Goal: Task Accomplishment & Management: Manage account settings

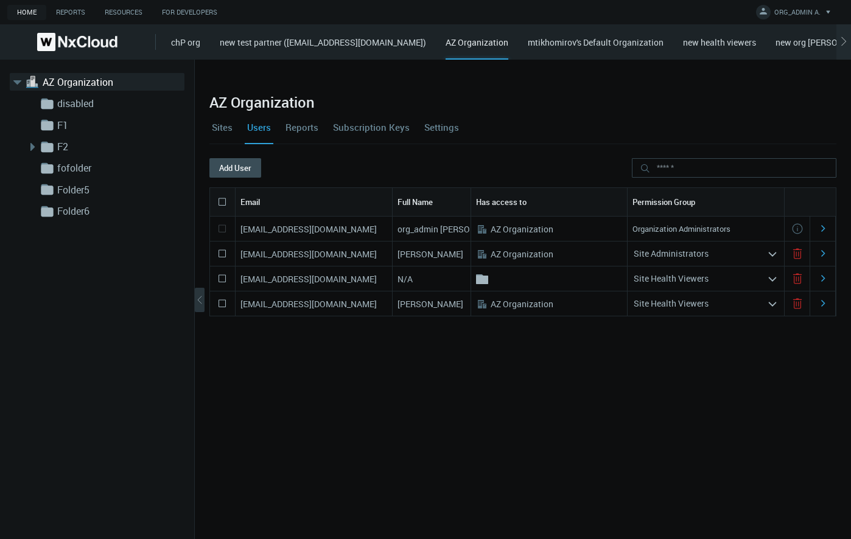
click at [539, 470] on div "[EMAIL_ADDRESS][DOMAIN_NAME] org_admin [PERSON_NAME] .st0{fill:#A3B8C2;fill-rul…" at bounding box center [522, 361] width 627 height 288
click at [446, 124] on link "Settings" at bounding box center [442, 127] width 40 height 33
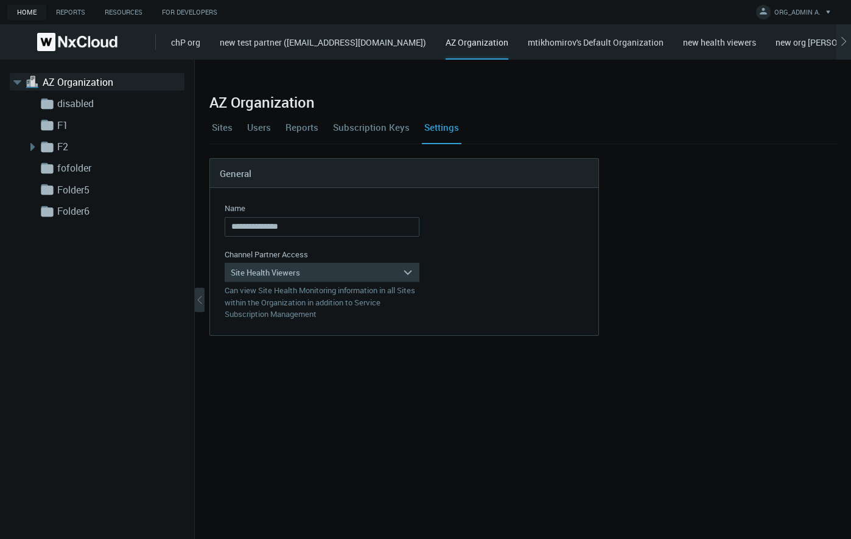
click at [343, 276] on div "Site Health Viewers" at bounding box center [314, 272] width 178 height 19
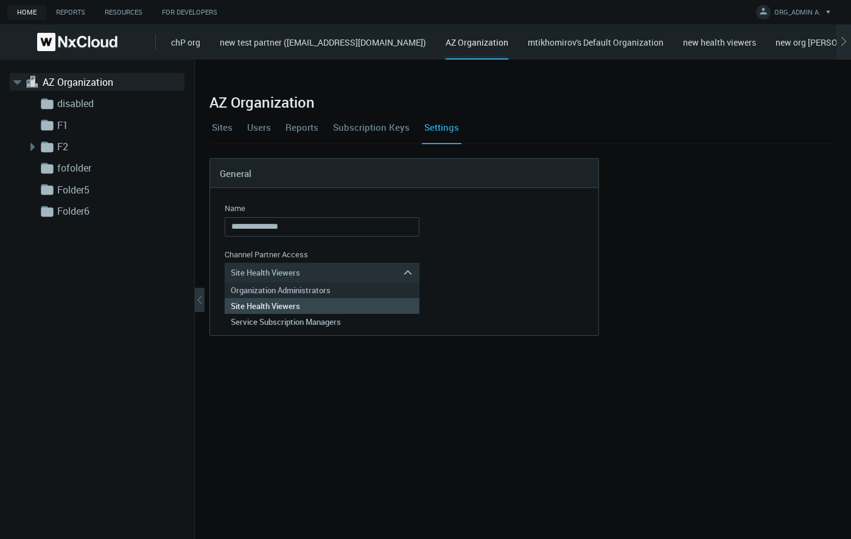
click at [316, 292] on div "Organization Administrators" at bounding box center [322, 290] width 183 height 16
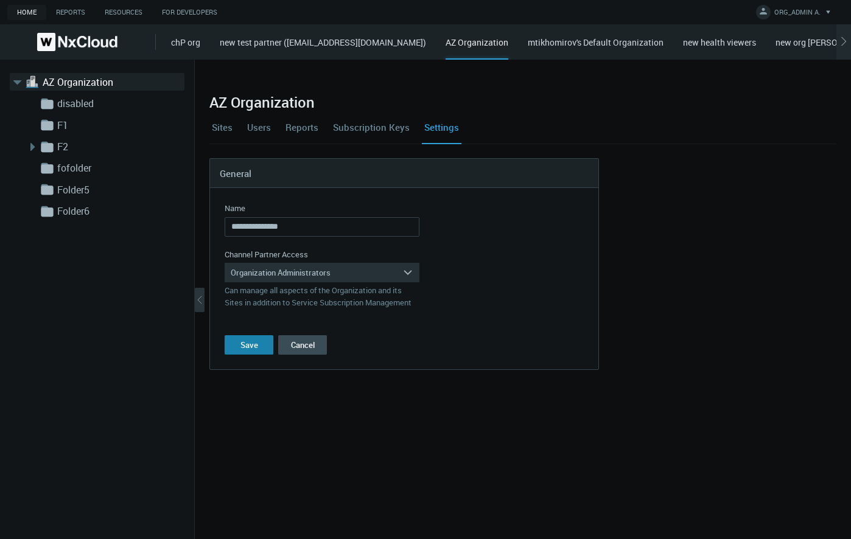
click at [253, 339] on button "Save" at bounding box center [249, 344] width 49 height 19
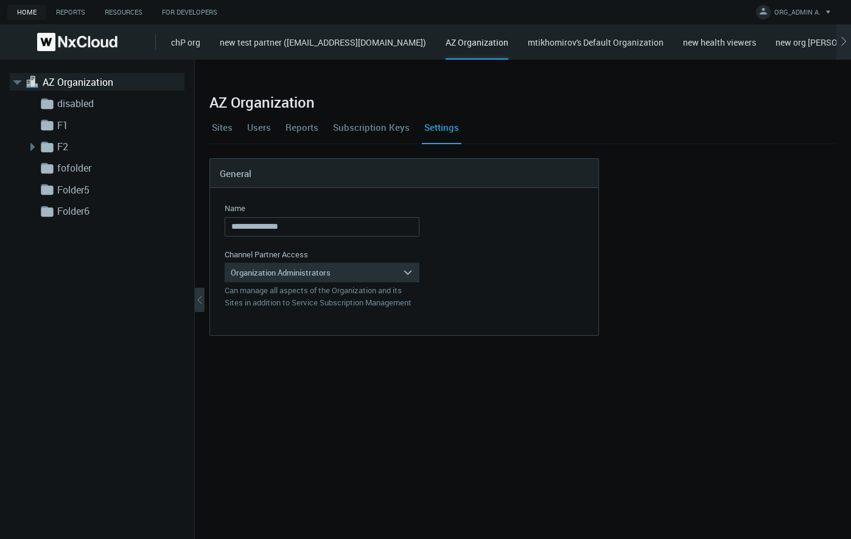
click at [508, 432] on div "**********" at bounding box center [523, 300] width 656 height 480
click at [201, 39] on div "chP org new test partner ([EMAIL_ADDRESS][DOMAIN_NAME]) AZ Organization mtikhom…" at bounding box center [511, 41] width 680 height 35
click at [192, 42] on link "chP org" at bounding box center [185, 43] width 29 height 12
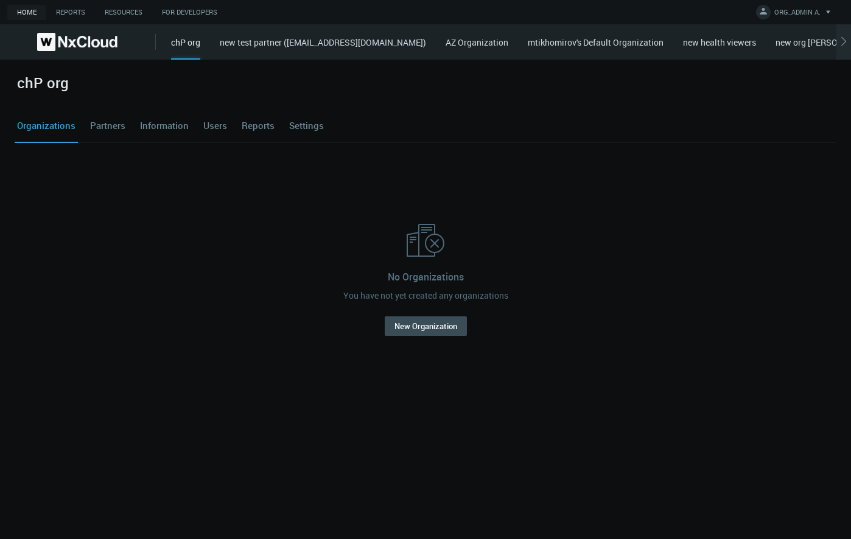
click at [272, 45] on link "new test partner ([EMAIL_ADDRESS][DOMAIN_NAME])" at bounding box center [323, 43] width 206 height 12
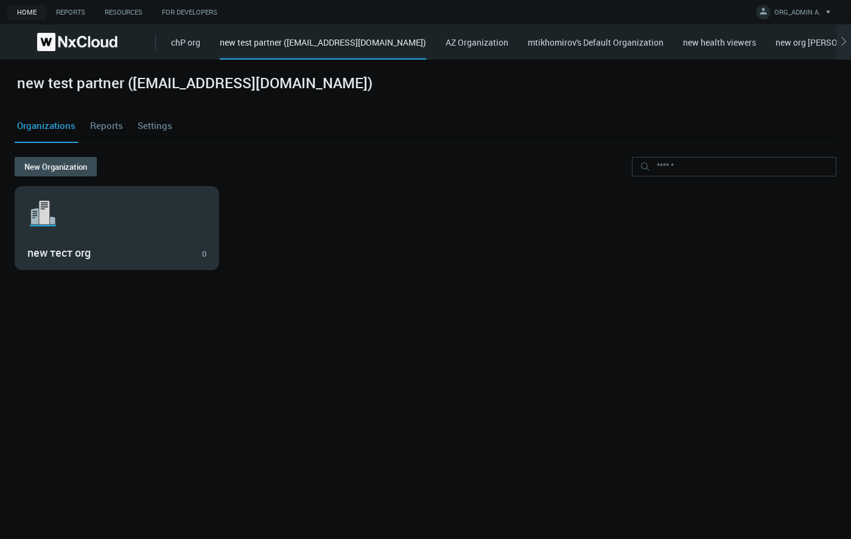
click at [128, 207] on svg-icon ".st1{fill:var(--svg-placeholder-elm2-color);} .st2{fill:var(--brand-core);} .st…" at bounding box center [116, 213] width 179 height 39
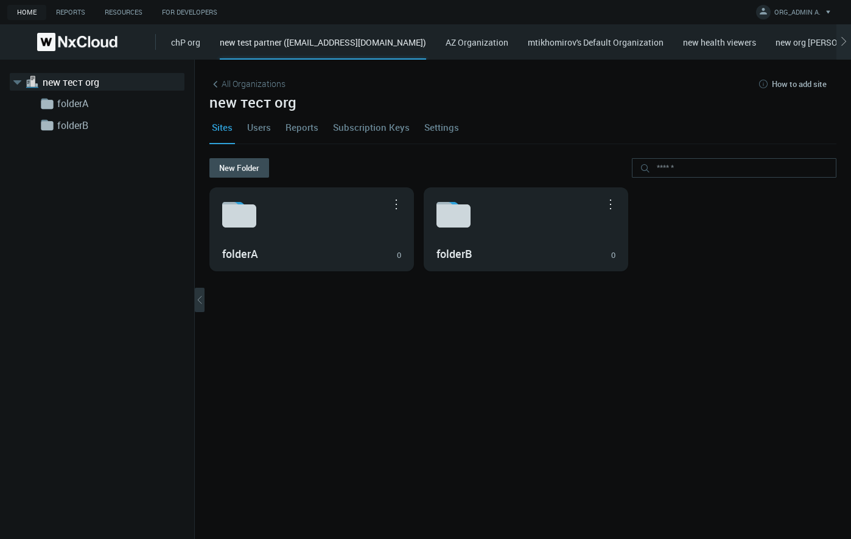
click at [257, 125] on link "Users" at bounding box center [259, 127] width 29 height 33
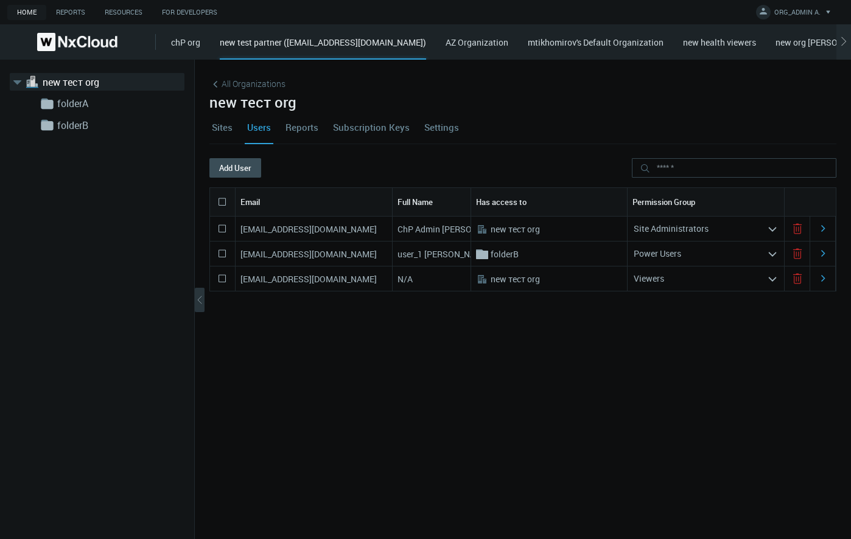
click at [679, 226] on nx-search-highlight "Site Administrators" at bounding box center [671, 229] width 75 height 12
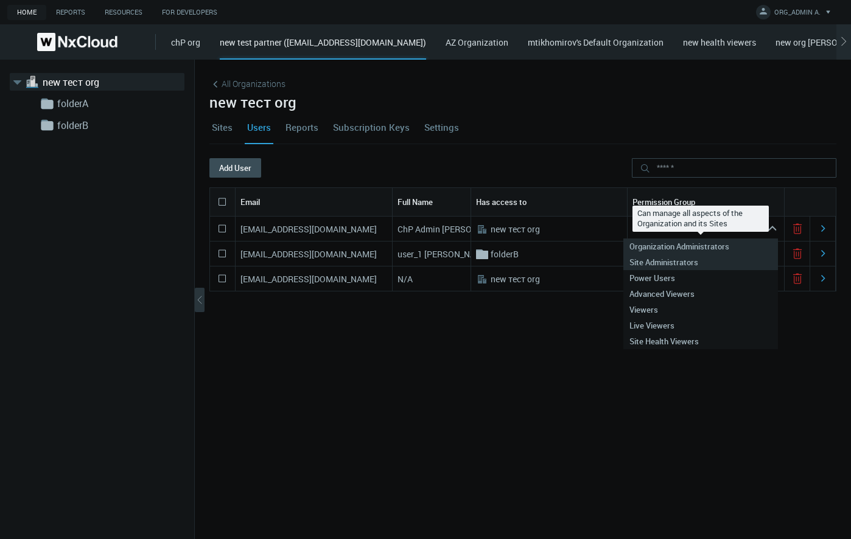
click at [678, 245] on nx-search-highlight "Organization Administrators" at bounding box center [679, 246] width 100 height 11
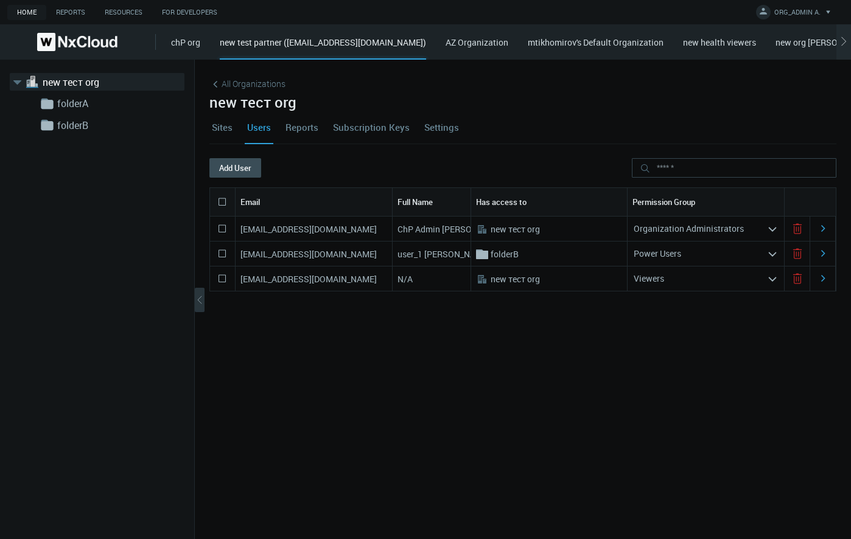
click at [668, 229] on nx-search-highlight "Organization Administrators" at bounding box center [689, 229] width 110 height 12
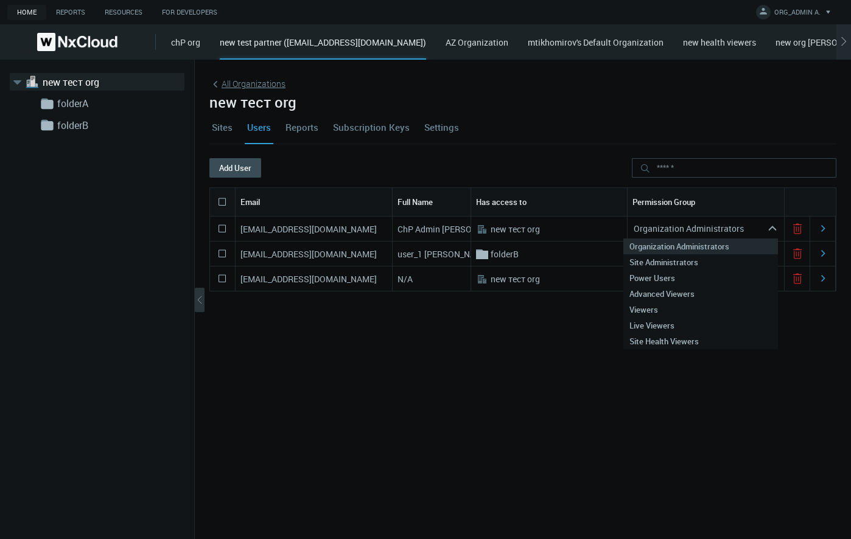
click at [248, 84] on span "All Organizations" at bounding box center [254, 83] width 64 height 13
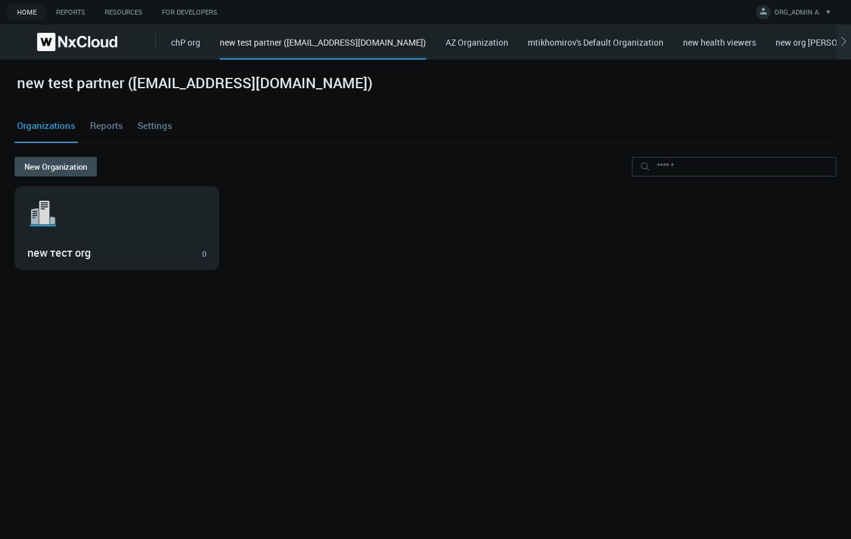
click at [508, 41] on link "AZ Organization" at bounding box center [477, 43] width 63 height 12
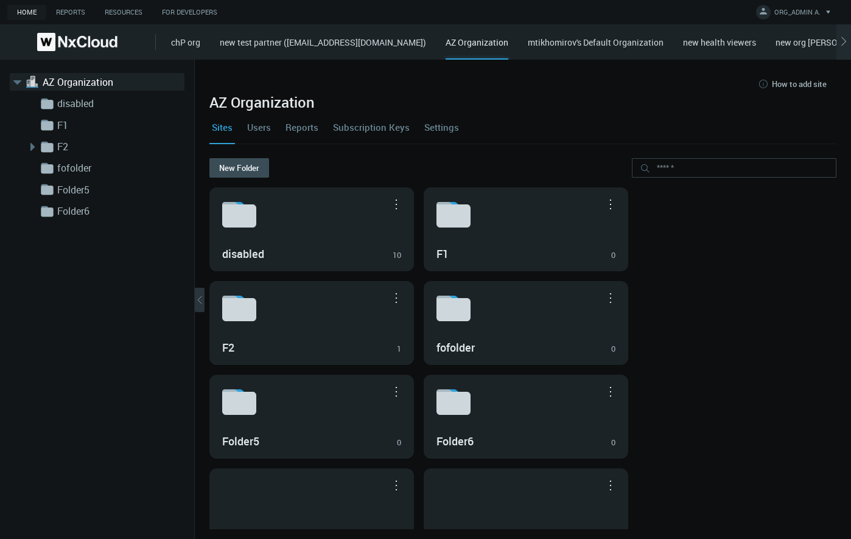
click at [268, 128] on link "Users" at bounding box center [259, 127] width 29 height 33
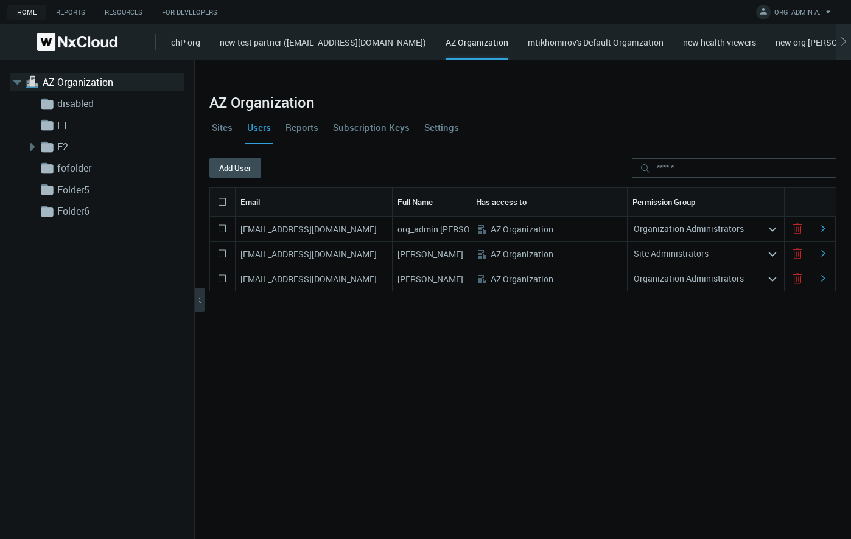
click at [441, 127] on link "Settings" at bounding box center [442, 127] width 40 height 33
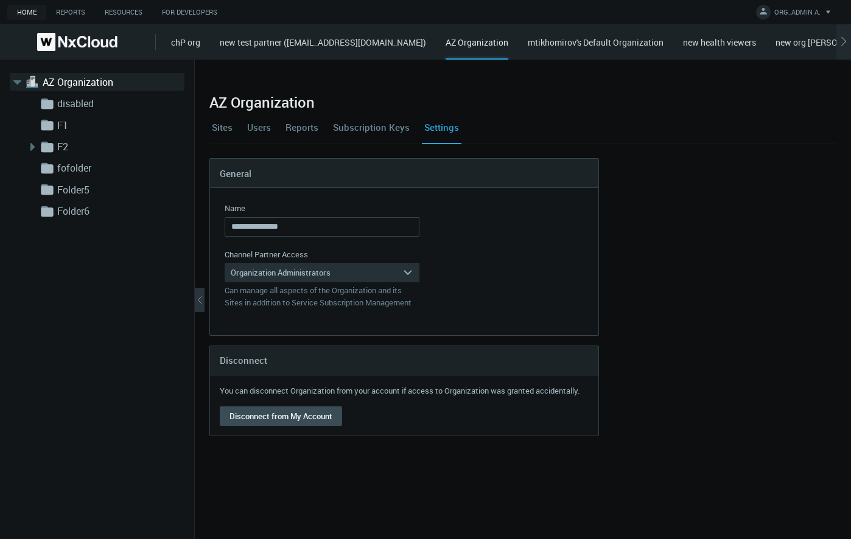
click at [616, 44] on link "mtikhomirov's Default Organization" at bounding box center [596, 43] width 136 height 12
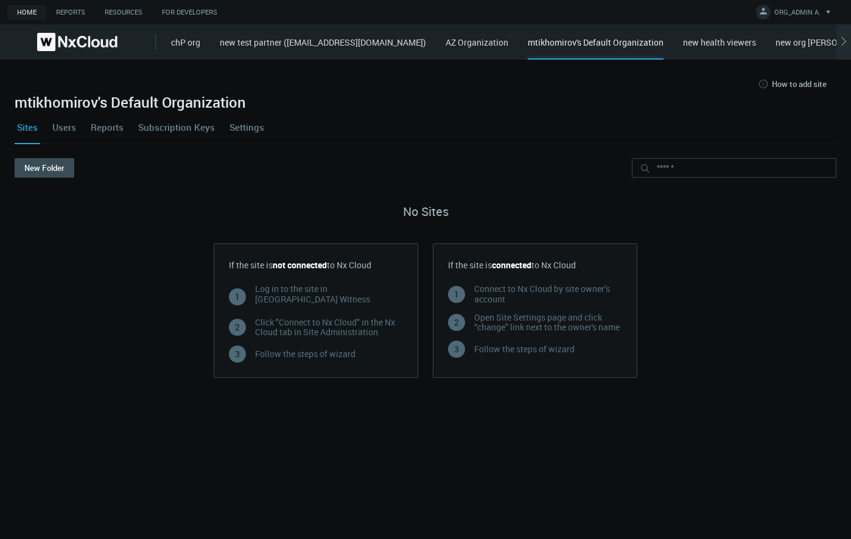
click at [246, 133] on link "Settings" at bounding box center [247, 127] width 40 height 33
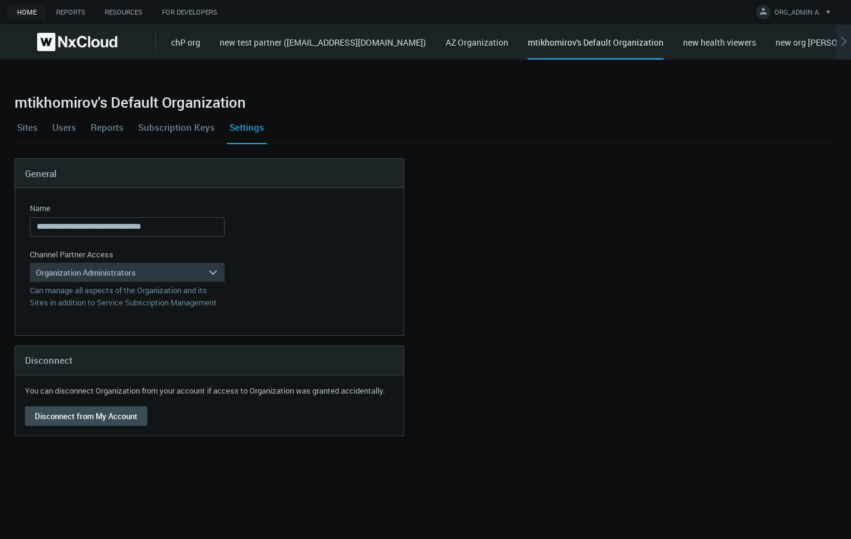
click at [176, 263] on div "Organization Administrators" at bounding box center [119, 272] width 178 height 19
click at [756, 47] on link "new health viewers" at bounding box center [719, 43] width 73 height 12
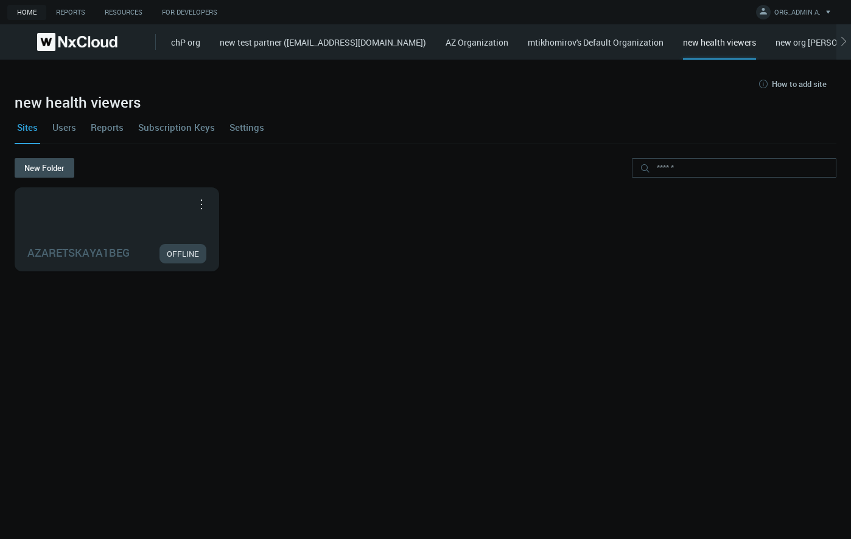
click at [259, 133] on link "Settings" at bounding box center [247, 127] width 40 height 33
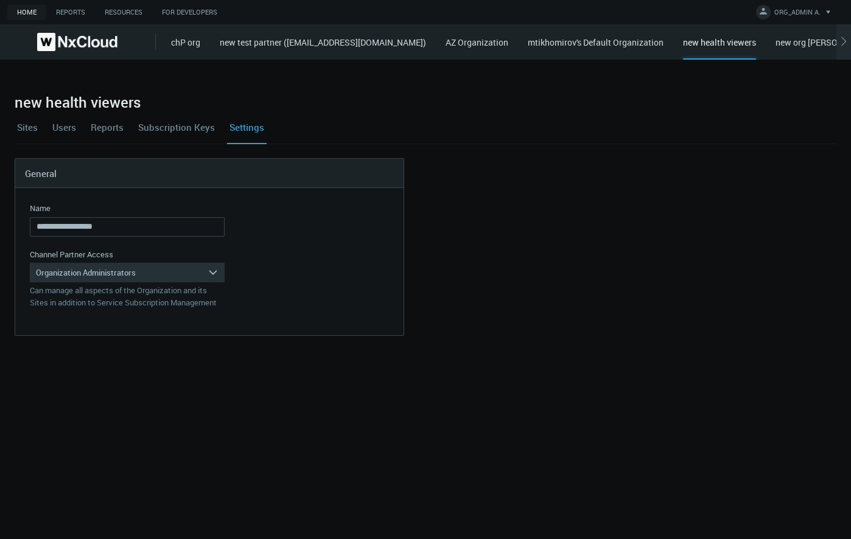
click at [68, 122] on link "Users" at bounding box center [64, 127] width 29 height 33
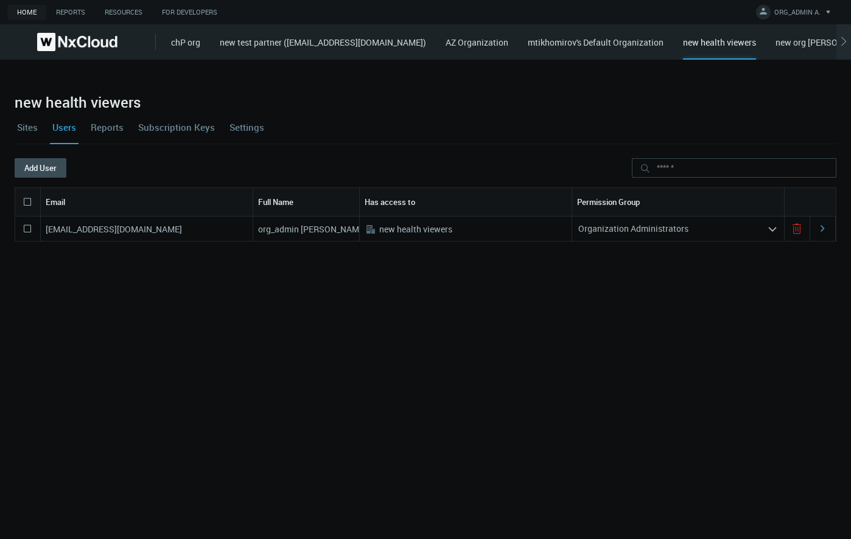
click at [254, 125] on link "Settings" at bounding box center [247, 127] width 40 height 33
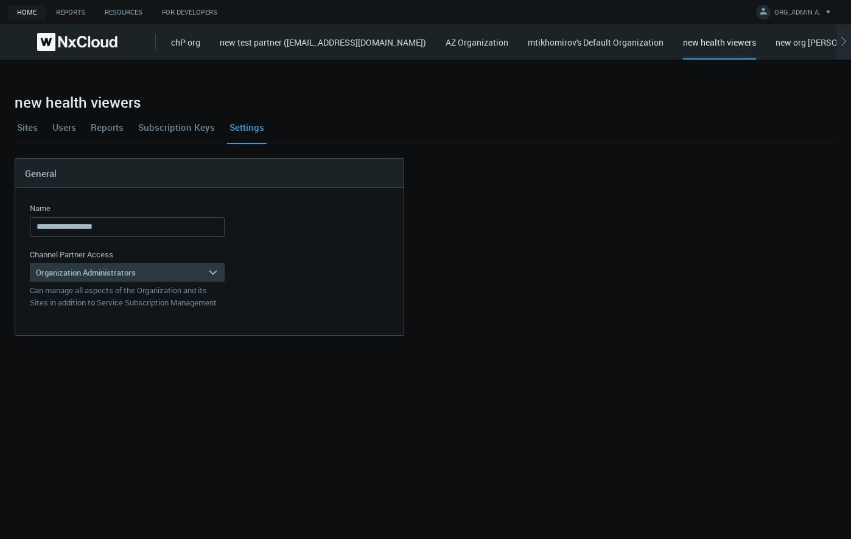
click at [174, 273] on div "Organization Administrators" at bounding box center [119, 272] width 178 height 19
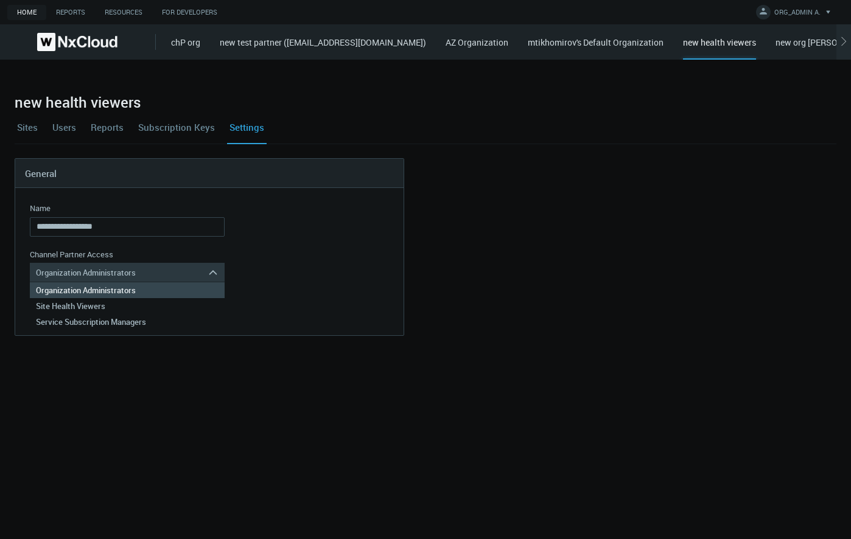
click at [171, 267] on div "Organization Administrators" at bounding box center [119, 272] width 178 height 19
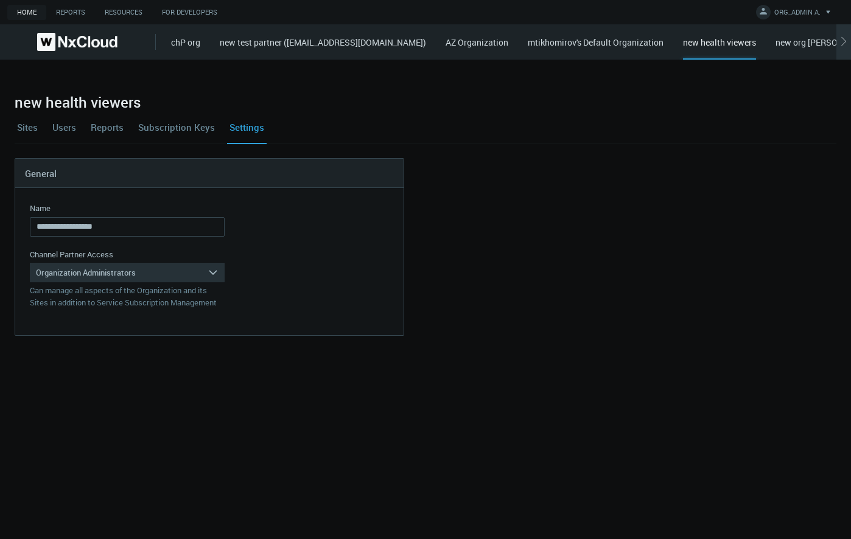
click at [842, 46] on icon at bounding box center [844, 42] width 10 height 10
click at [842, 46] on div "chP org new test partner ([EMAIL_ADDRESS][DOMAIN_NAME]) AZ Organization mtikhom…" at bounding box center [511, 41] width 680 height 35
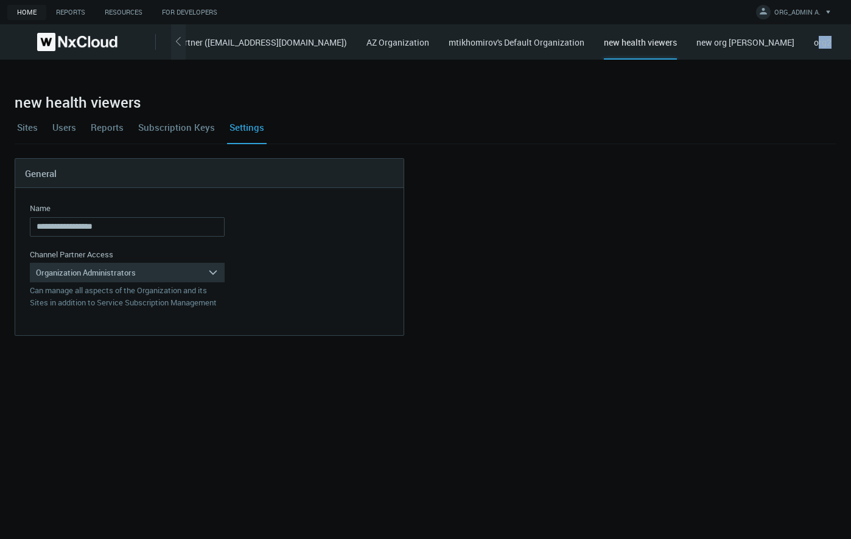
click at [842, 46] on div "chP org new test partner ([EMAIL_ADDRESS][DOMAIN_NAME]) AZ Organization mtikhom…" at bounding box center [511, 41] width 680 height 35
click at [770, 41] on link "new org [PERSON_NAME]" at bounding box center [745, 43] width 98 height 12
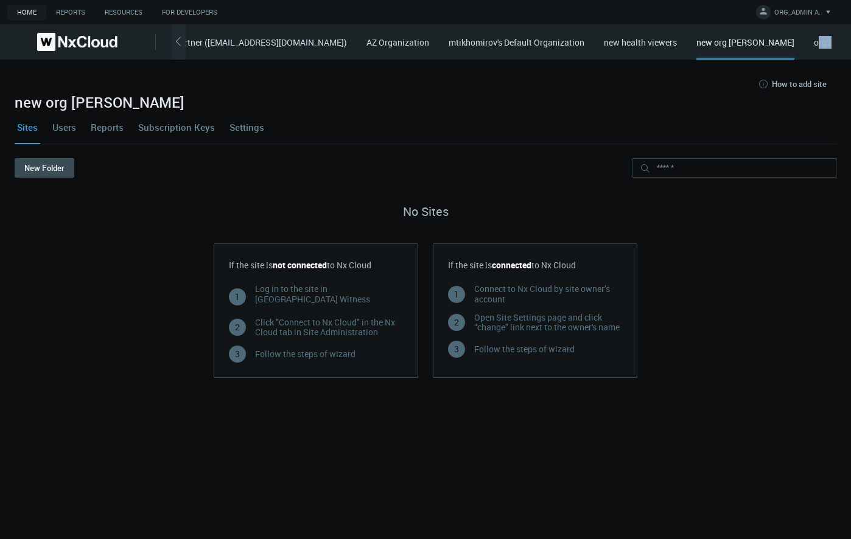
click at [259, 128] on link "Settings" at bounding box center [247, 127] width 40 height 33
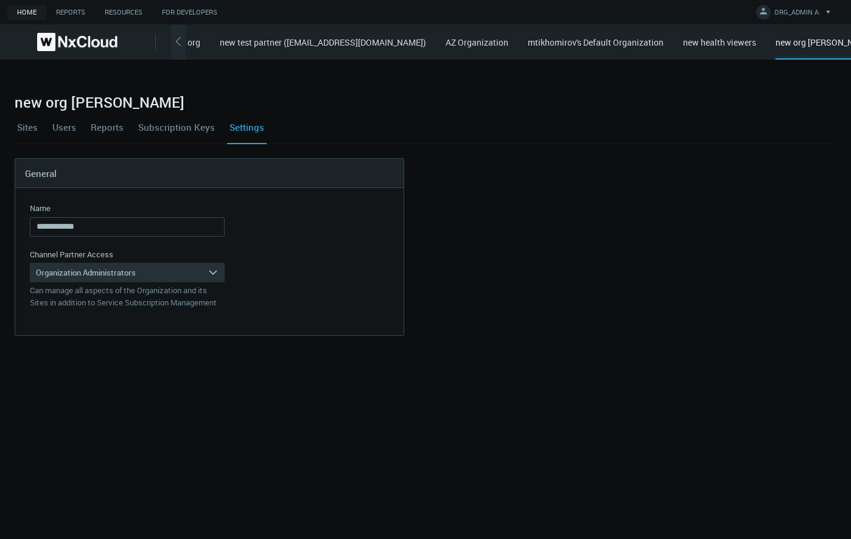
click at [826, 79] on div at bounding box center [426, 83] width 822 height 19
drag, startPoint x: 836, startPoint y: 57, endPoint x: 854, endPoint y: 60, distance: 17.8
click at [850, 60] on html "**********" at bounding box center [425, 269] width 851 height 539
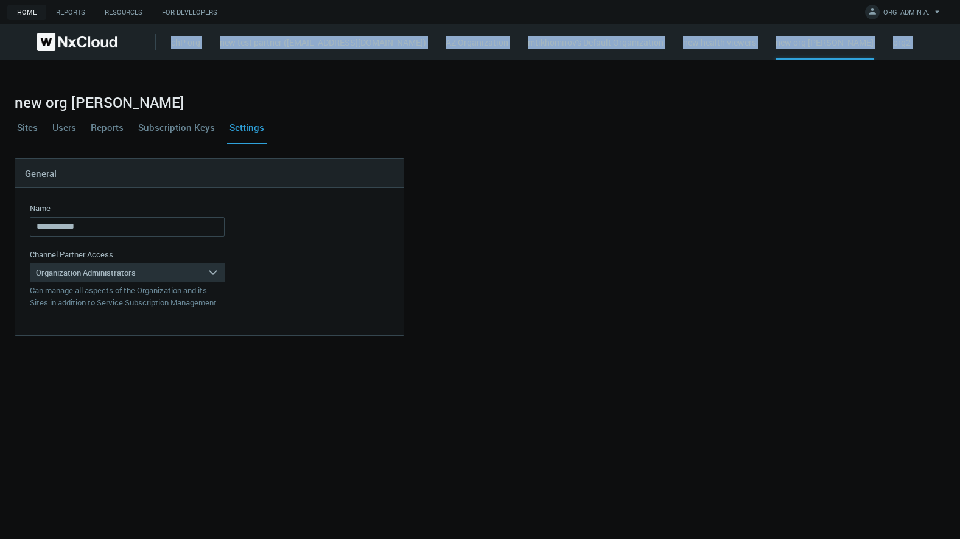
click at [850, 44] on div "chP org new test partner ([EMAIL_ADDRESS][DOMAIN_NAME]) AZ Organization mtikhom…" at bounding box center [565, 41] width 789 height 35
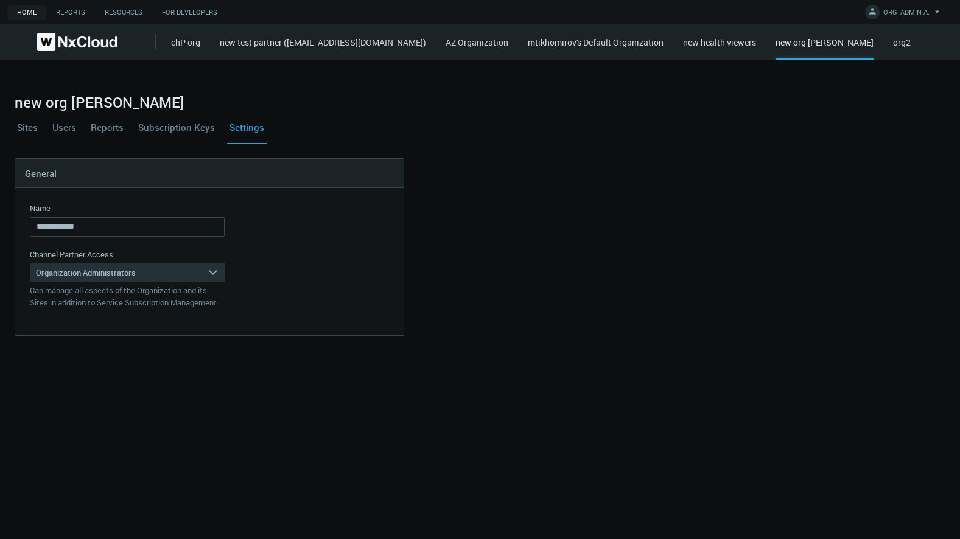
click at [850, 43] on link "org2" at bounding box center [902, 43] width 18 height 12
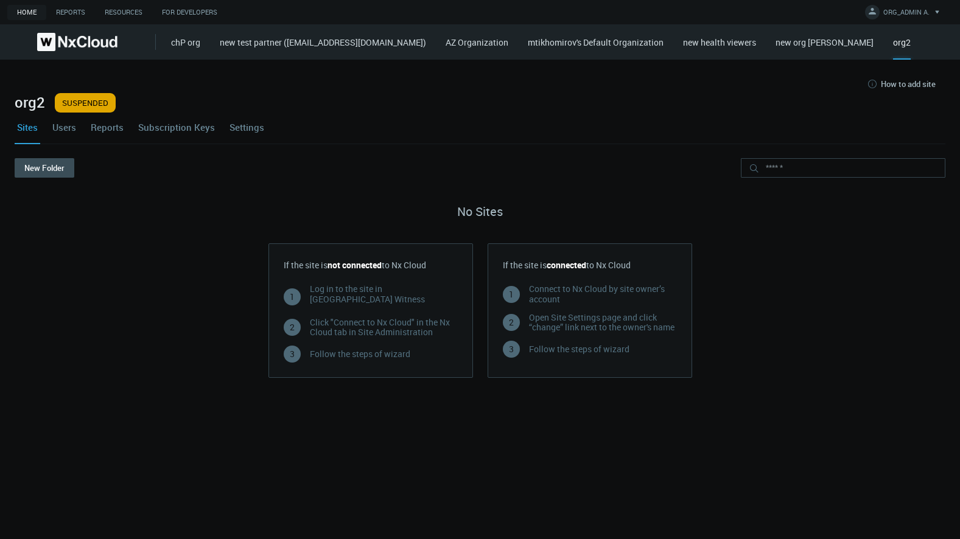
click at [248, 134] on link "Settings" at bounding box center [247, 127] width 40 height 33
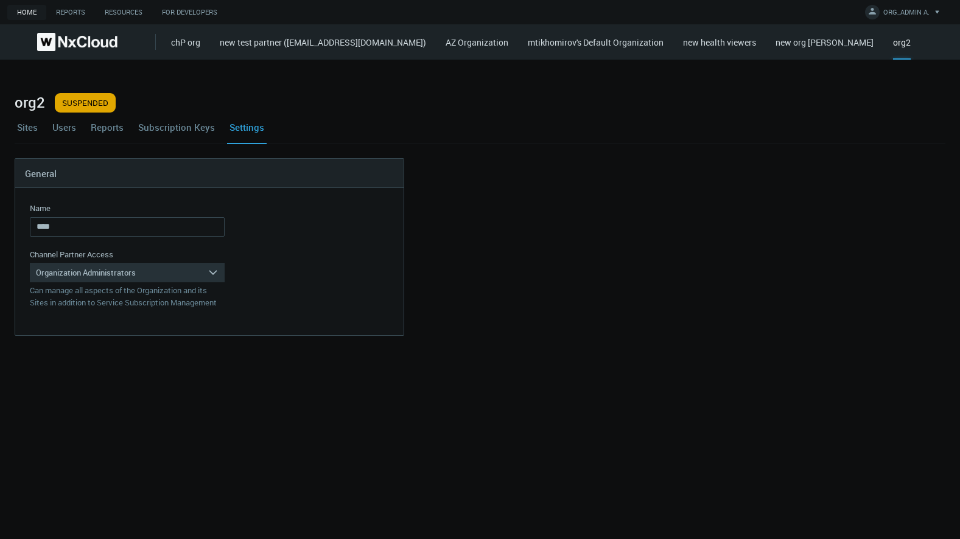
click at [508, 43] on link "AZ Organization" at bounding box center [477, 43] width 63 height 12
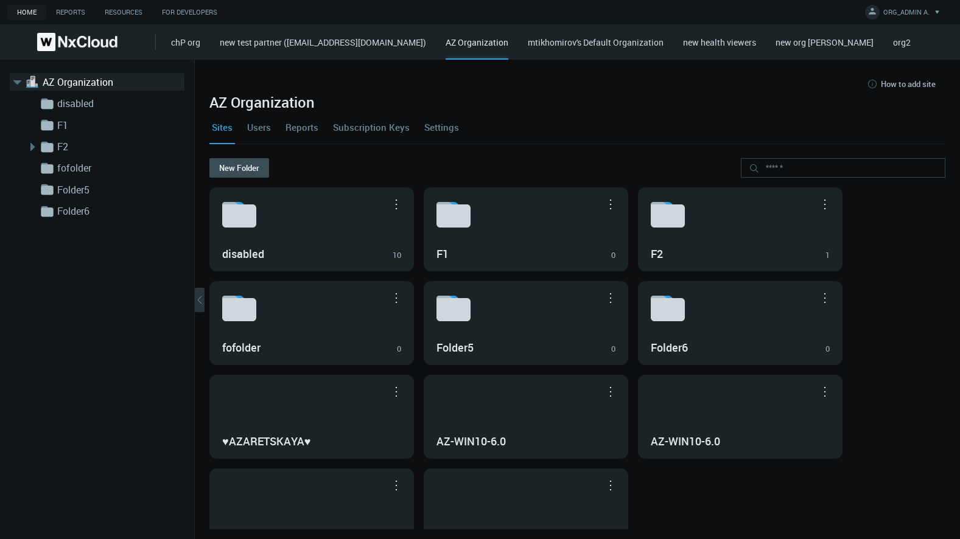
click at [262, 128] on link "Users" at bounding box center [259, 127] width 29 height 33
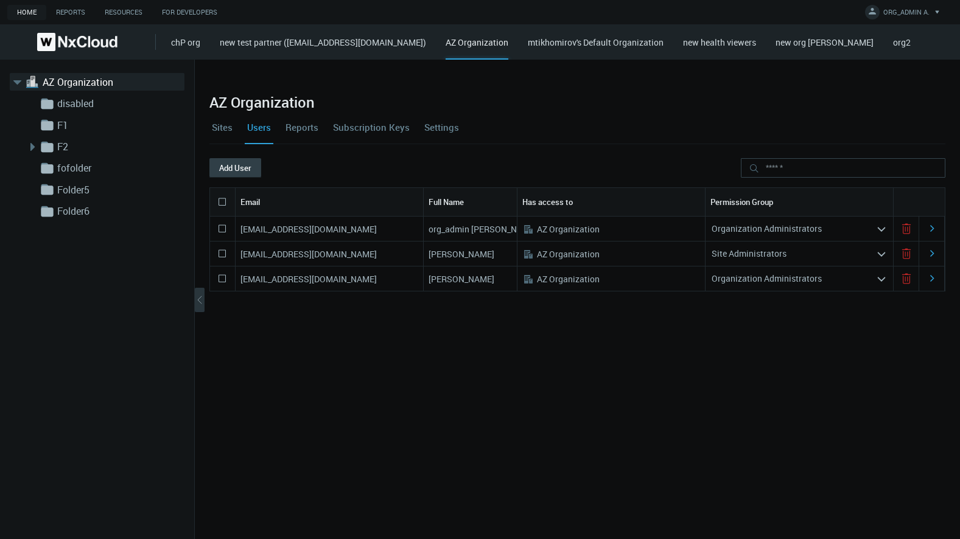
click at [245, 165] on button "Add User" at bounding box center [235, 167] width 52 height 19
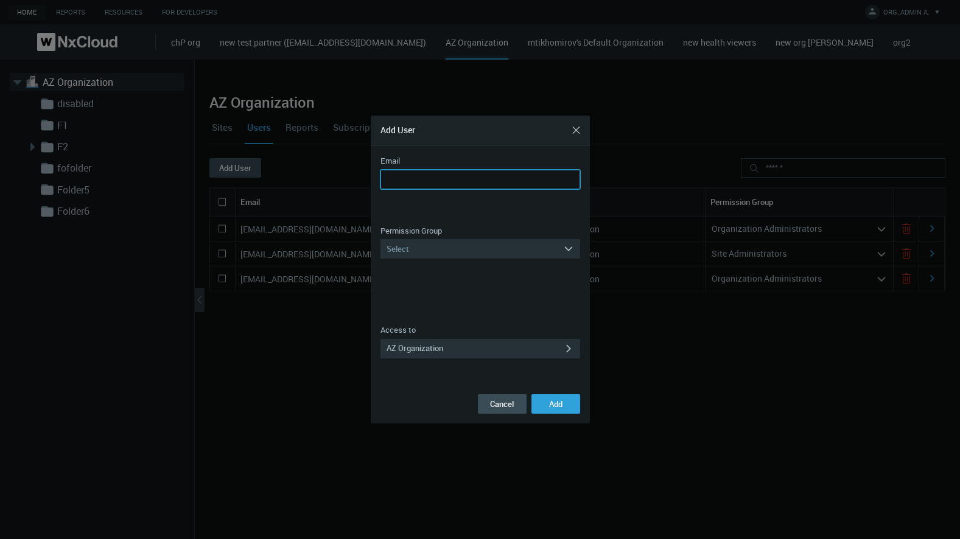
click at [483, 184] on input "Email" at bounding box center [480, 179] width 200 height 19
type input "**********"
click at [444, 248] on div "Select" at bounding box center [471, 248] width 183 height 19
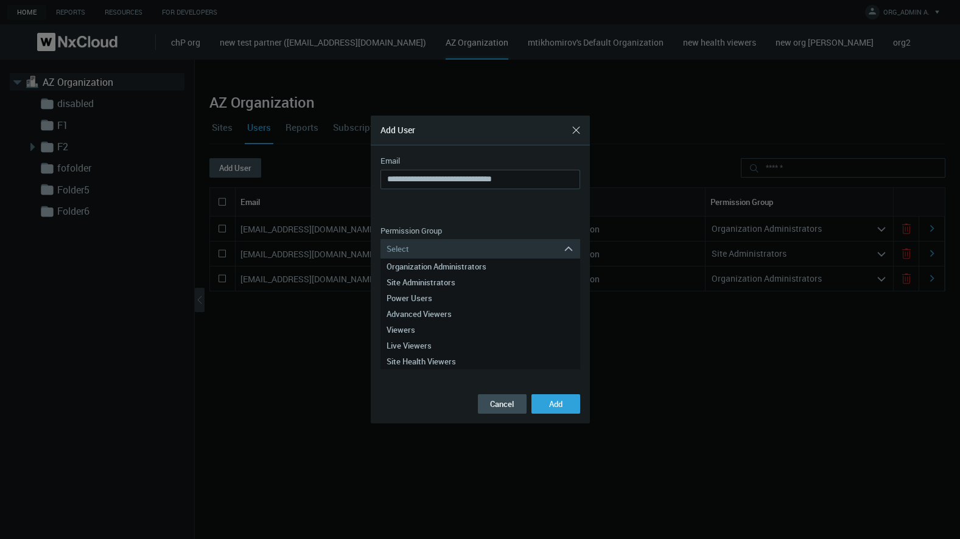
click at [673, 413] on div at bounding box center [480, 269] width 960 height 539
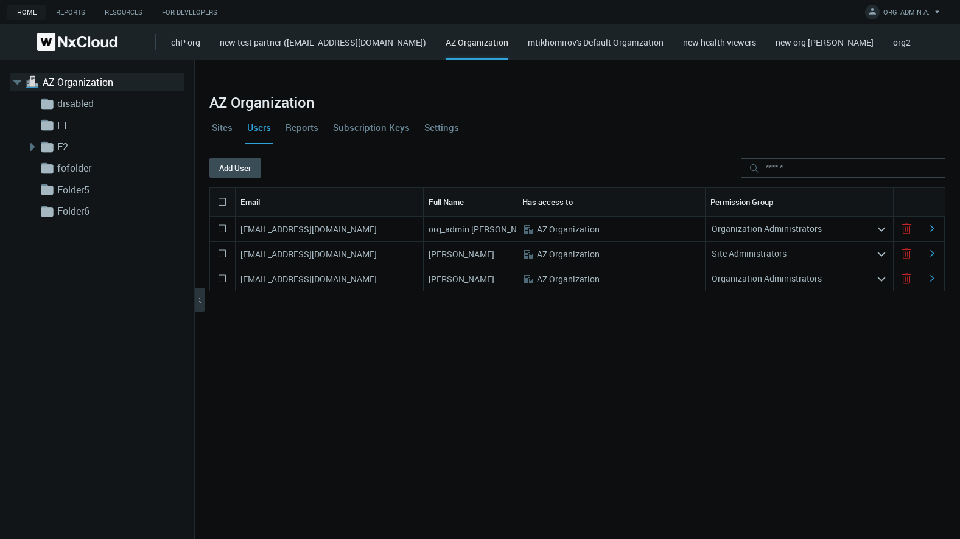
click at [428, 414] on div "[EMAIL_ADDRESS][DOMAIN_NAME] org_admin [PERSON_NAME] .st0{fill:#A3B8C2;fill-rul…" at bounding box center [577, 361] width 736 height 288
click at [430, 122] on link "Settings" at bounding box center [442, 127] width 40 height 33
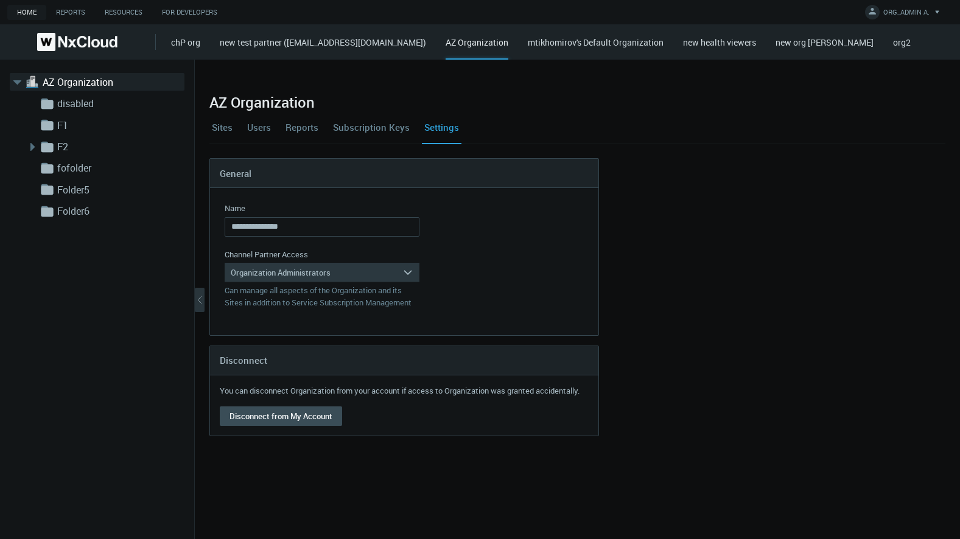
click at [282, 279] on div "Organization Administrators" at bounding box center [314, 272] width 178 height 19
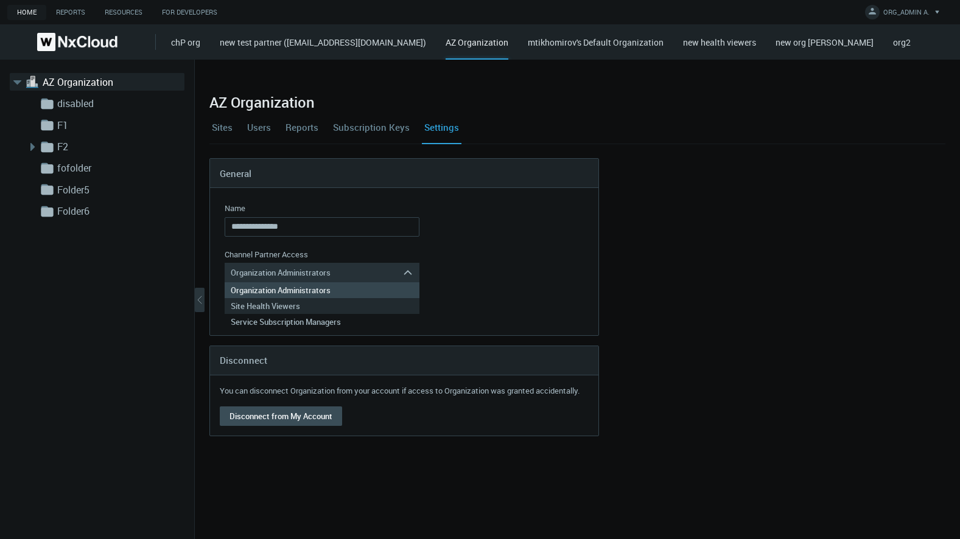
click at [278, 307] on div "Site Health Viewers" at bounding box center [322, 306] width 183 height 16
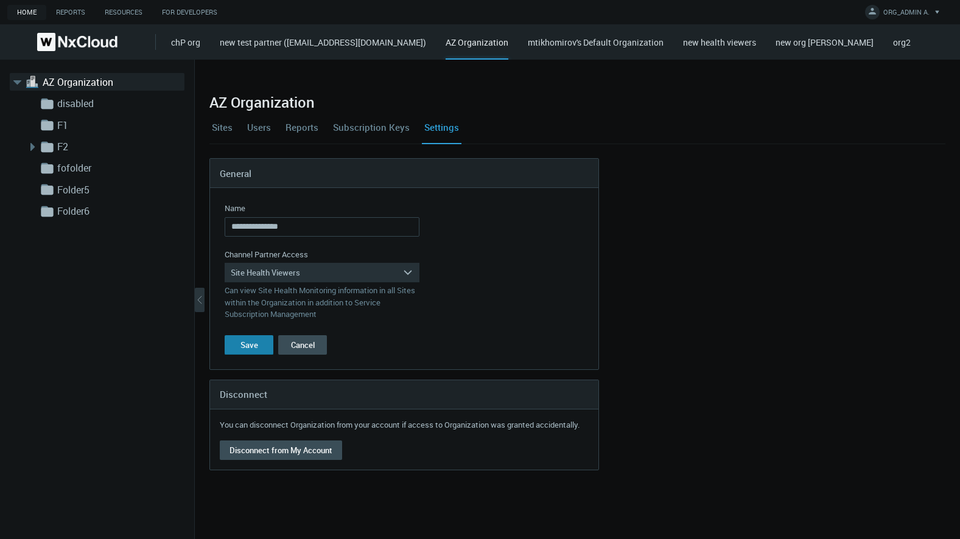
click at [253, 341] on div "Save" at bounding box center [249, 345] width 18 height 10
